Goal: Information Seeking & Learning: Learn about a topic

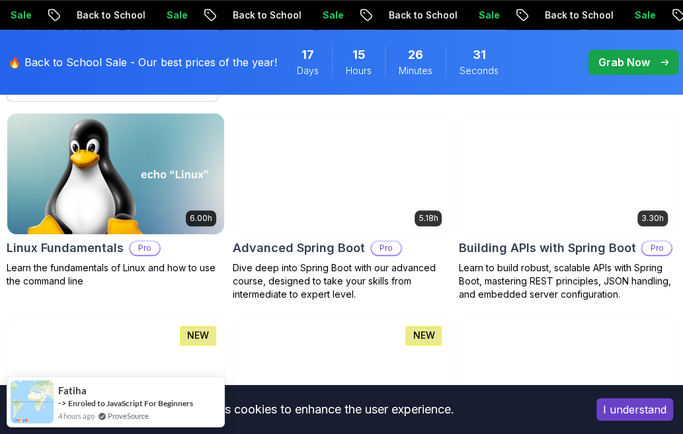
scroll to position [463, 0]
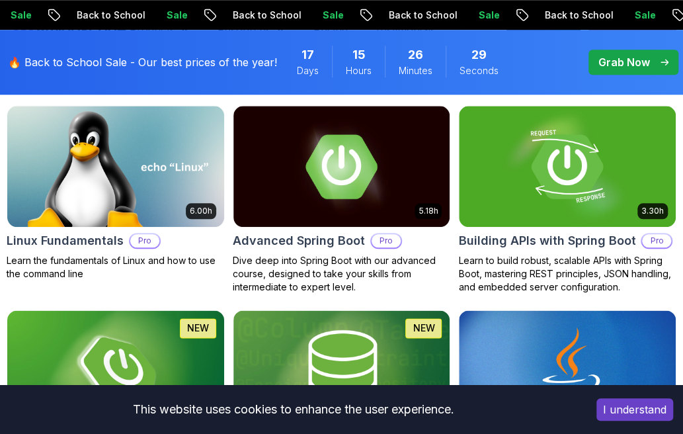
click at [624, 399] on button "I understand" at bounding box center [634, 409] width 77 height 22
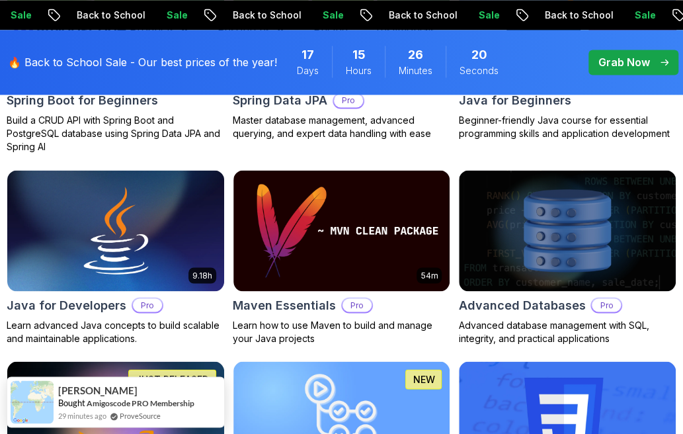
scroll to position [842, 0]
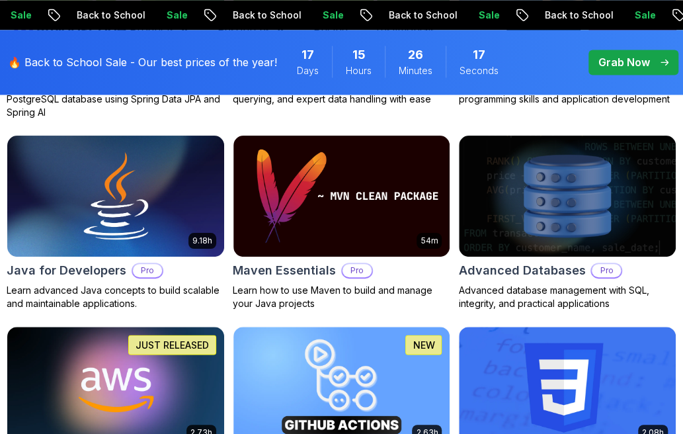
click at [115, 186] on img at bounding box center [115, 196] width 227 height 128
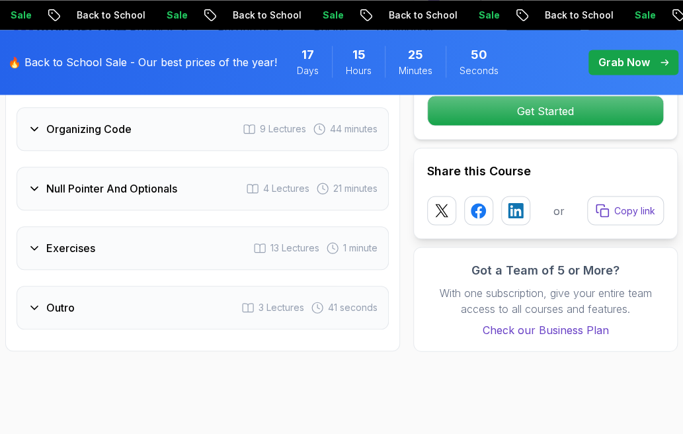
scroll to position [2992, 0]
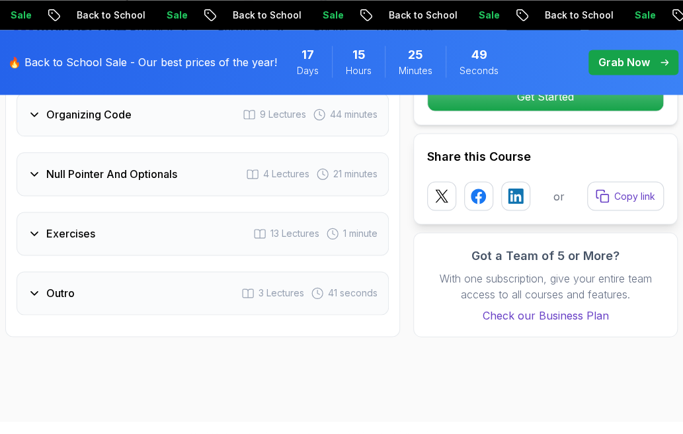
click at [114, 166] on h3 "Null Pointer And Optionals" at bounding box center [111, 174] width 131 height 16
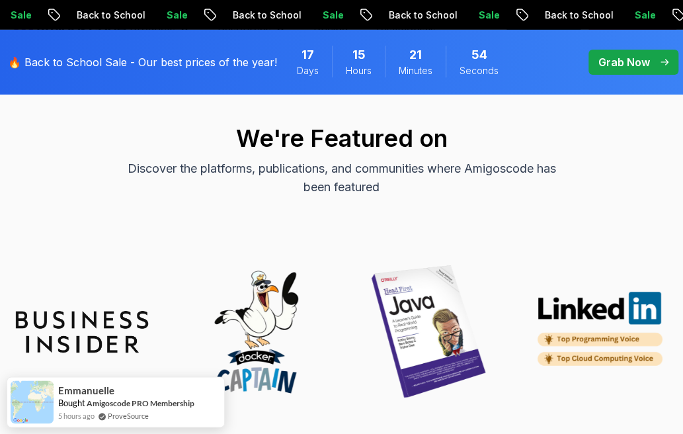
scroll to position [0, 0]
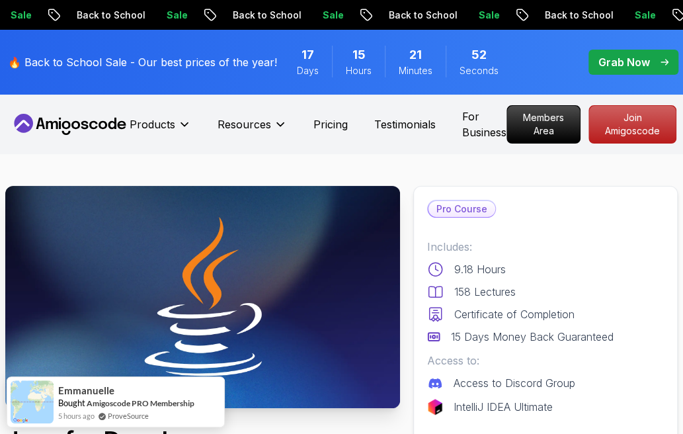
click at [62, 128] on icon at bounding box center [70, 124] width 119 height 21
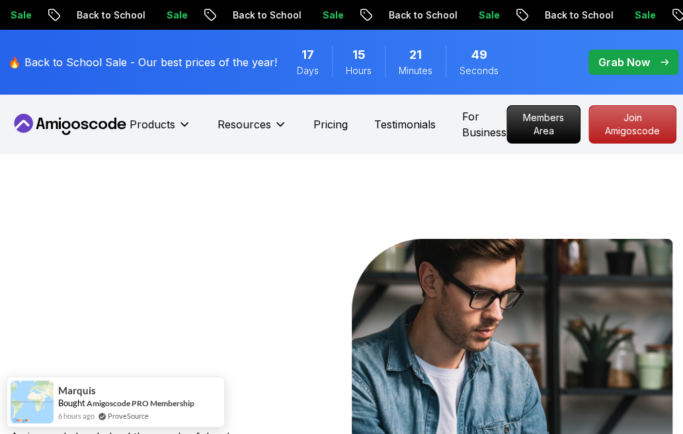
click at [625, 64] on p "Grab Now" at bounding box center [624, 62] width 52 height 16
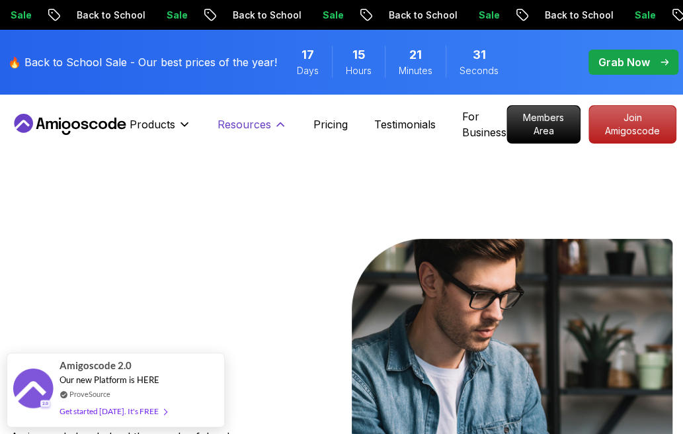
click at [219, 126] on p "Resources" at bounding box center [244, 124] width 54 height 16
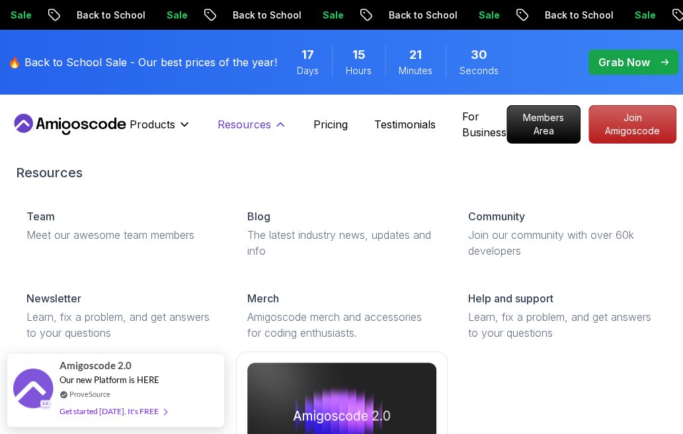
click at [247, 131] on p "Resources" at bounding box center [244, 124] width 54 height 16
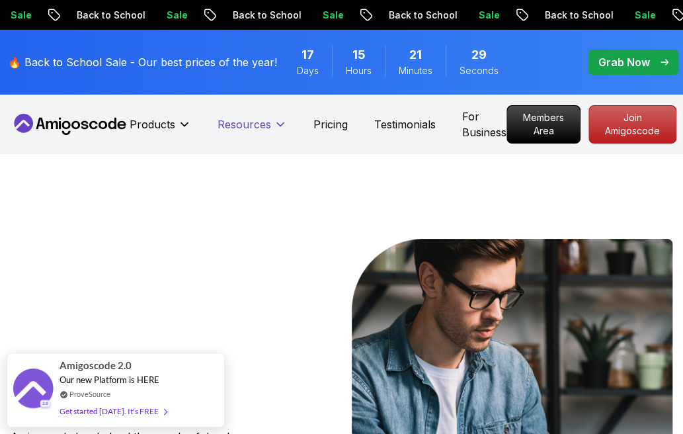
click at [247, 131] on p "Resources" at bounding box center [244, 124] width 54 height 16
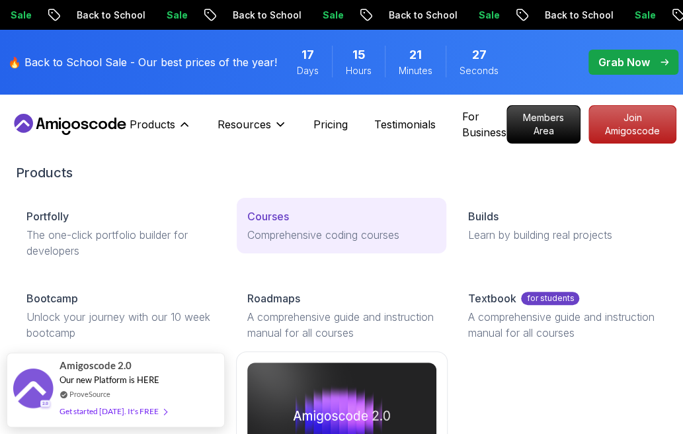
click at [290, 212] on div "Courses" at bounding box center [341, 216] width 189 height 16
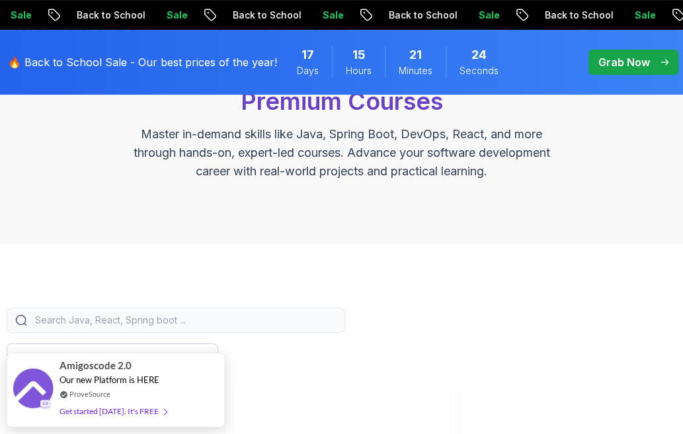
scroll to position [221, 0]
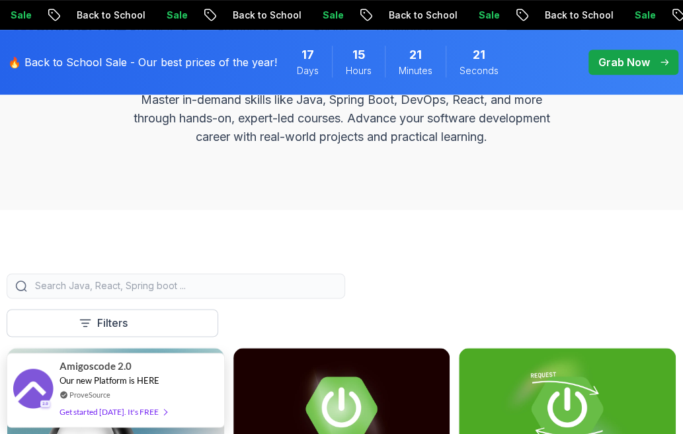
drag, startPoint x: 164, startPoint y: 371, endPoint x: 364, endPoint y: 239, distance: 239.6
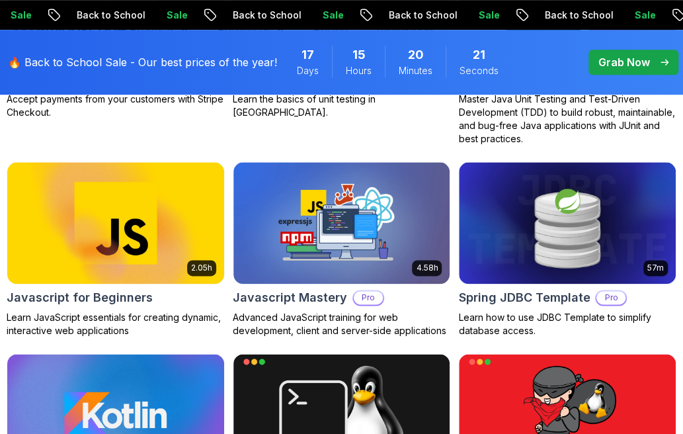
scroll to position [2431, 0]
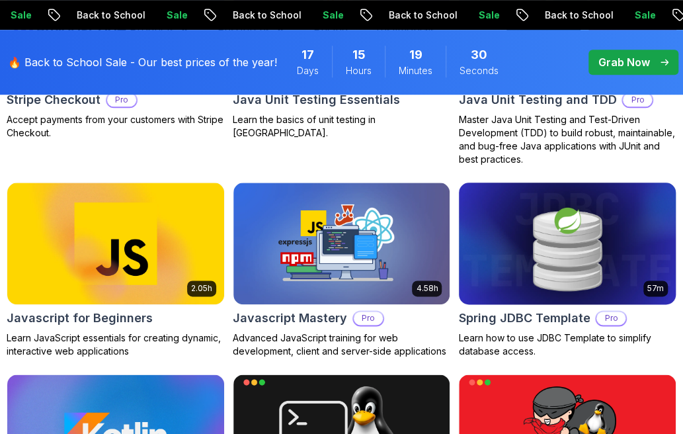
click at [537, 263] on img at bounding box center [566, 244] width 227 height 128
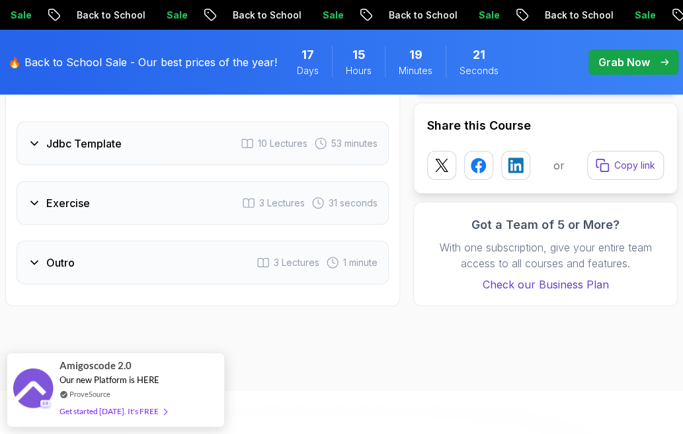
scroll to position [1959, 0]
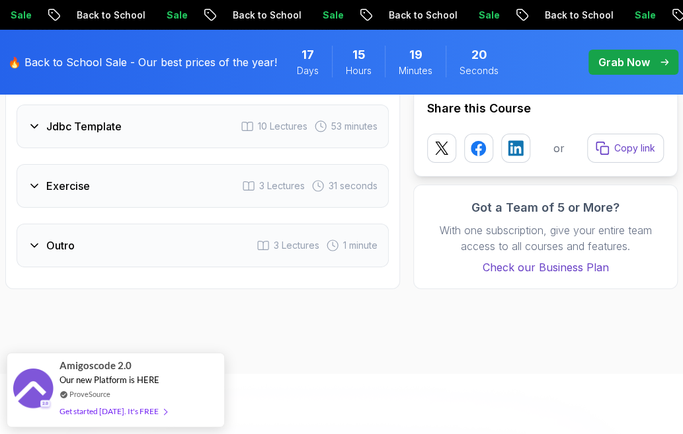
click at [136, 134] on div "Jdbc Template 10 Lectures 53 minutes" at bounding box center [203, 126] width 372 height 44
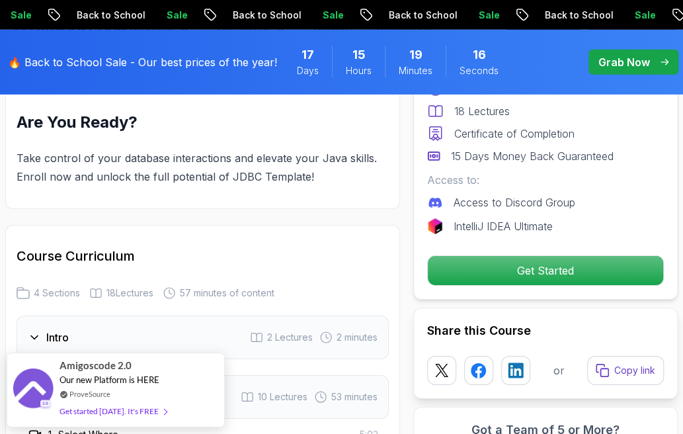
scroll to position [0, 0]
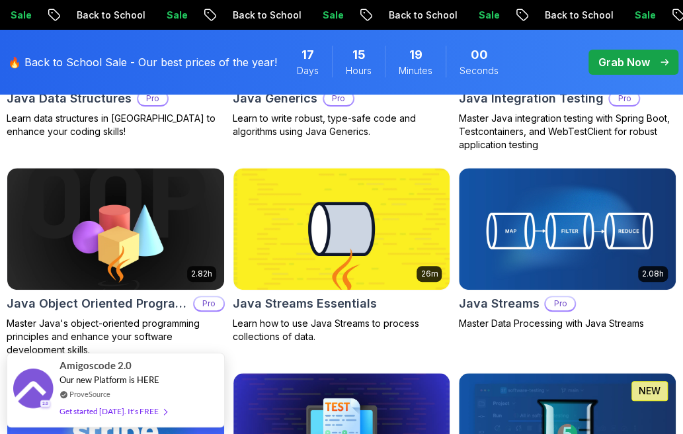
scroll to position [2058, 0]
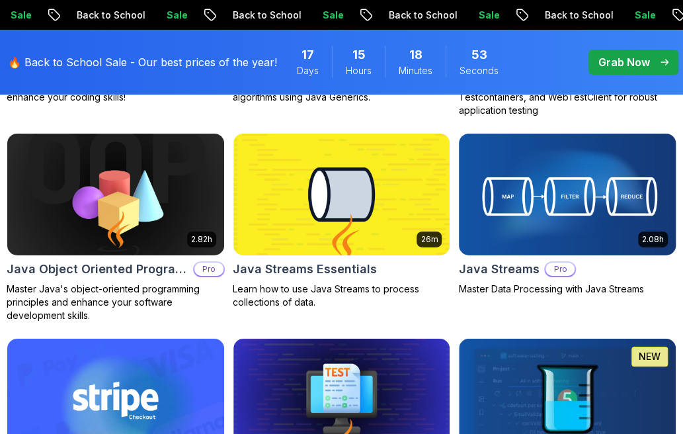
click at [576, 175] on img at bounding box center [566, 195] width 227 height 128
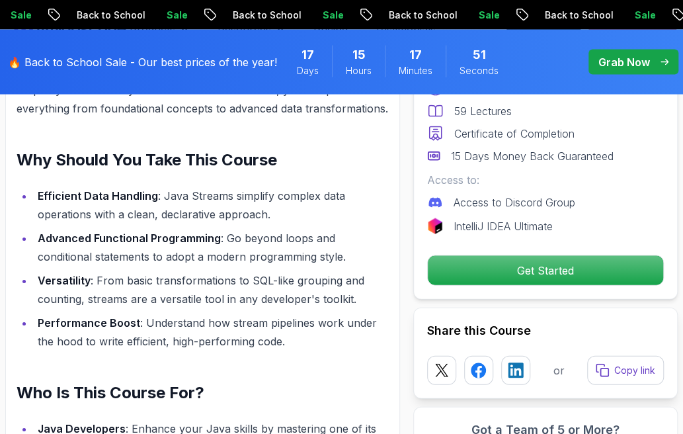
scroll to position [884, 0]
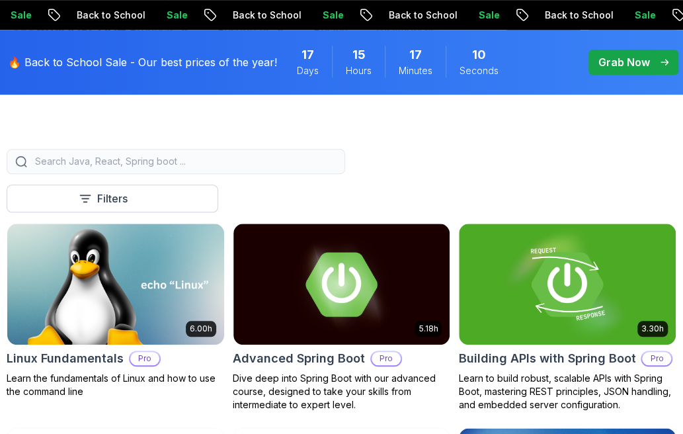
scroll to position [387, 0]
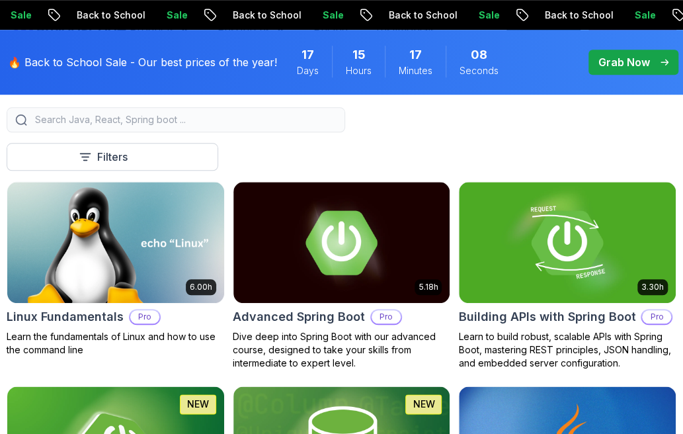
click at [268, 124] on input "search" at bounding box center [184, 119] width 304 height 13
type input "h"
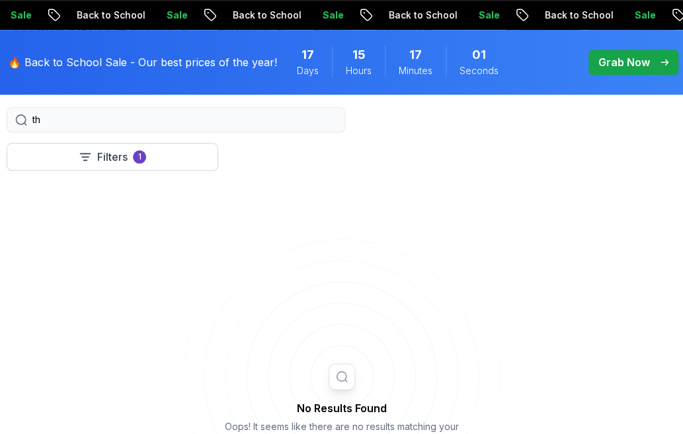
type input "t"
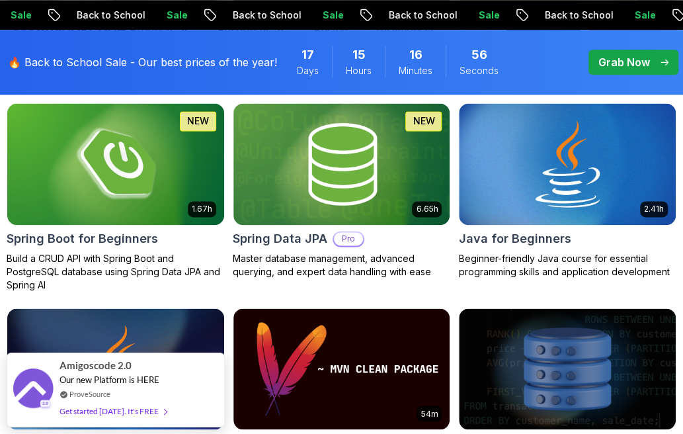
scroll to position [711, 0]
